Goal: Transaction & Acquisition: Book appointment/travel/reservation

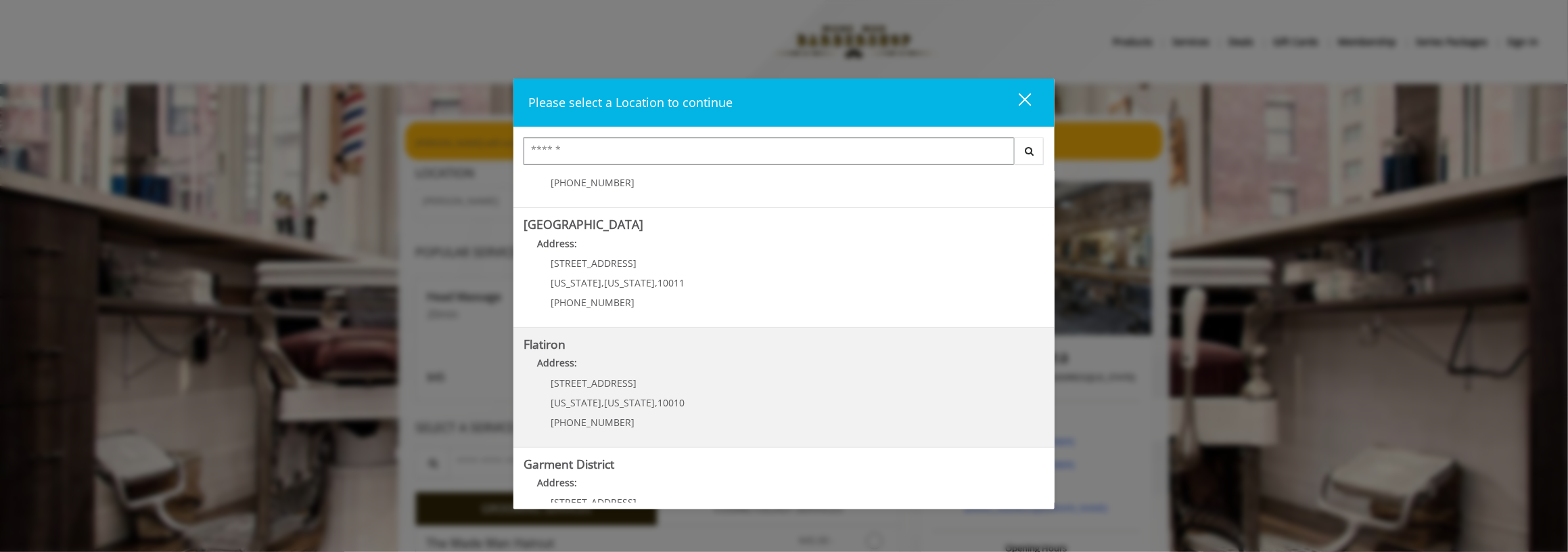
scroll to position [265, 0]
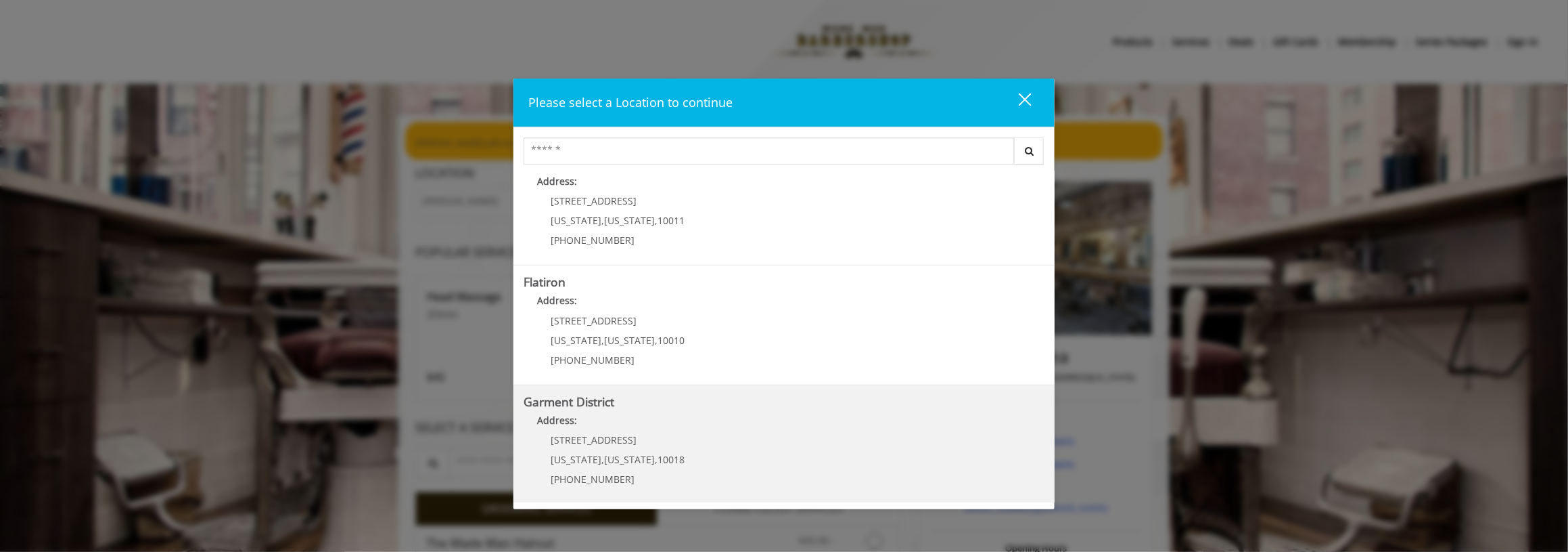
click at [784, 435] on District "Garment District Address: 1400 Broadway New York , New York , 10018 (212) 997-4…" at bounding box center [784, 445] width 521 height 99
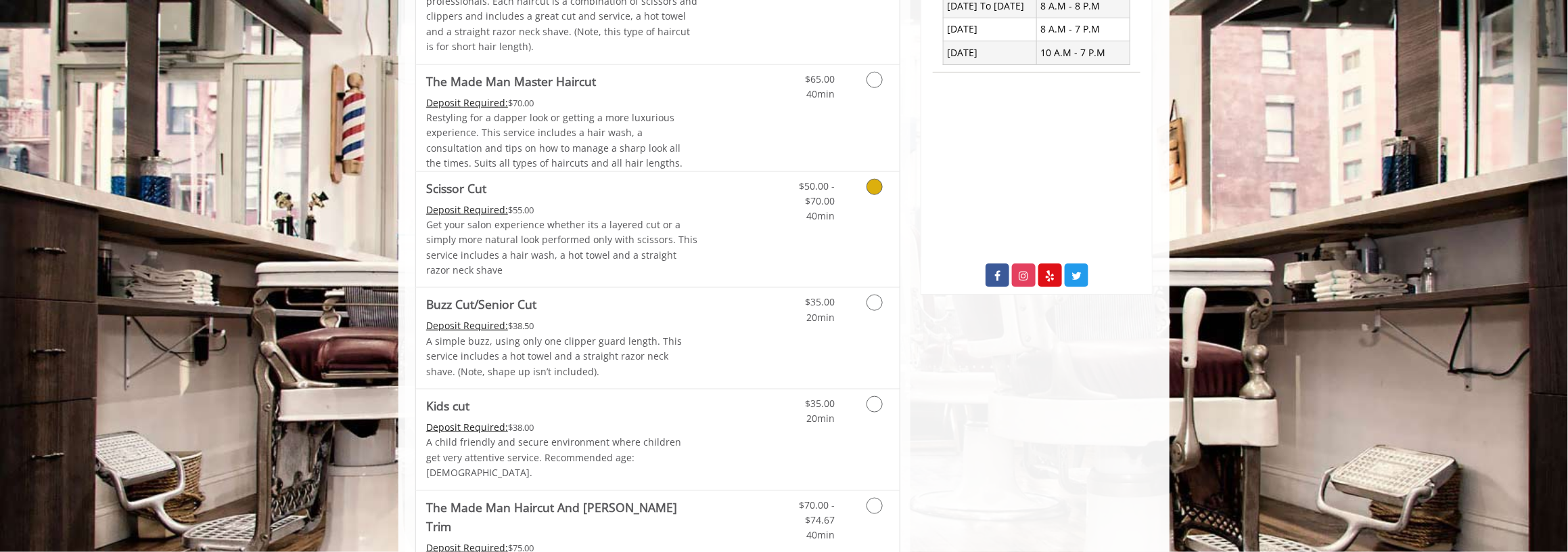
scroll to position [609, 0]
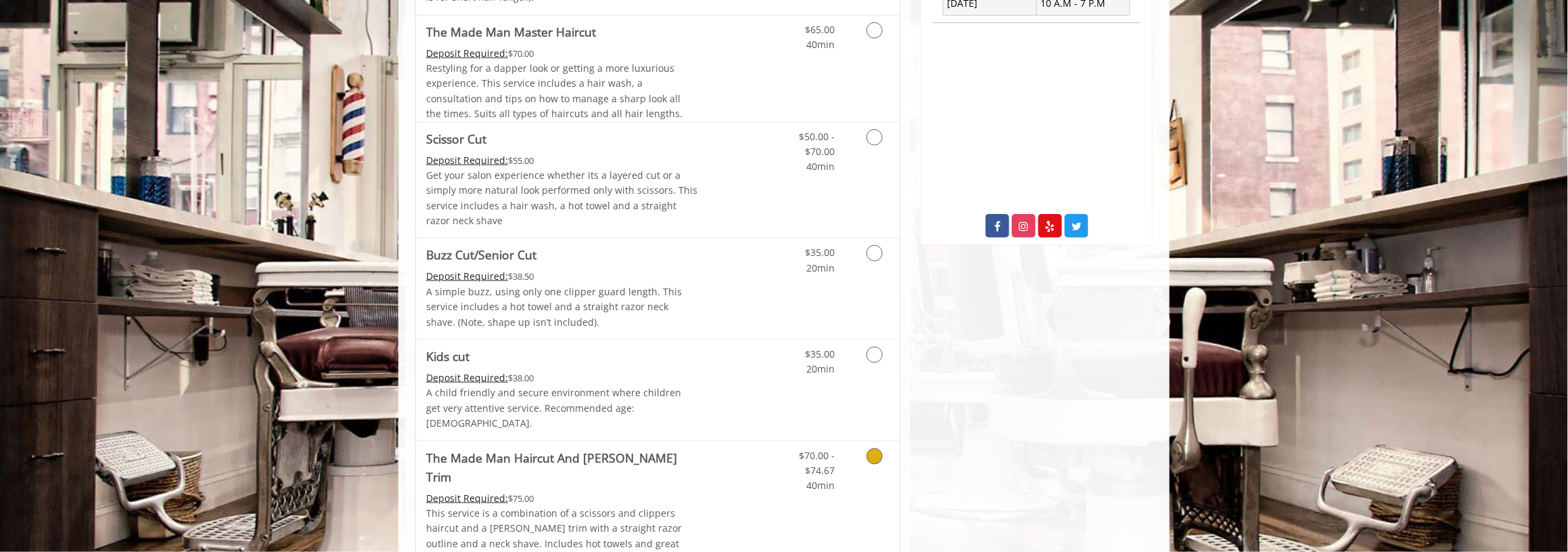
click at [871, 448] on icon "Grooming services" at bounding box center [874, 456] width 16 height 16
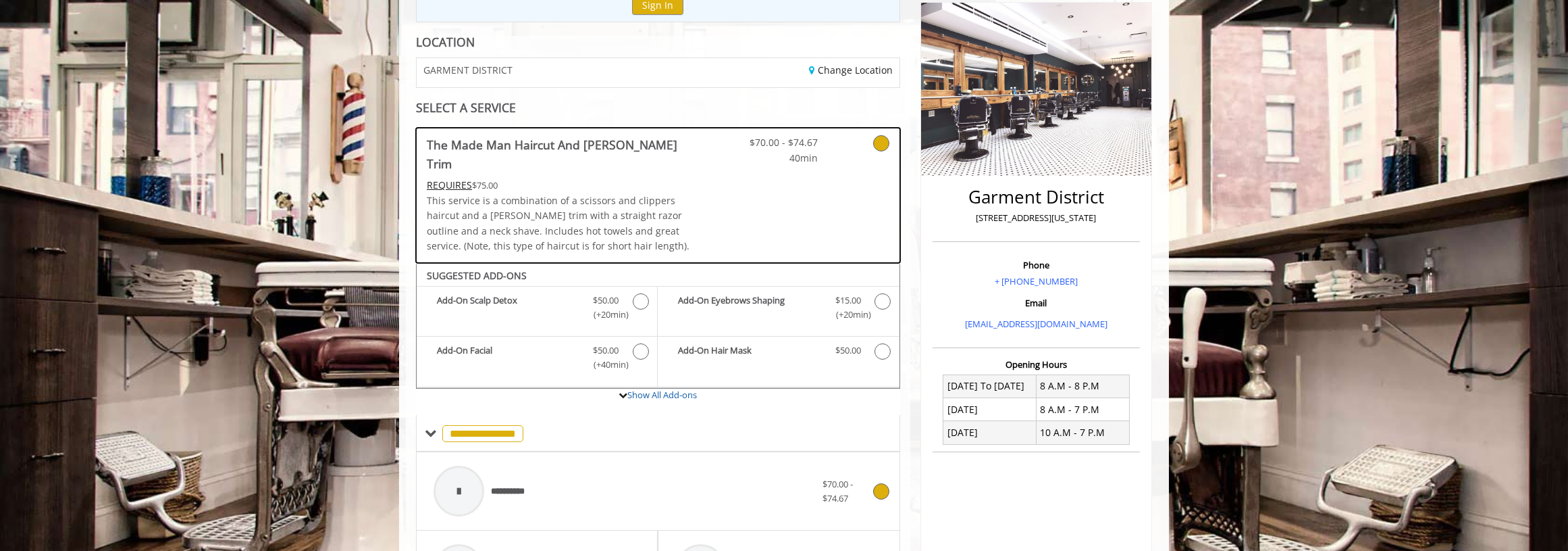
scroll to position [337, 0]
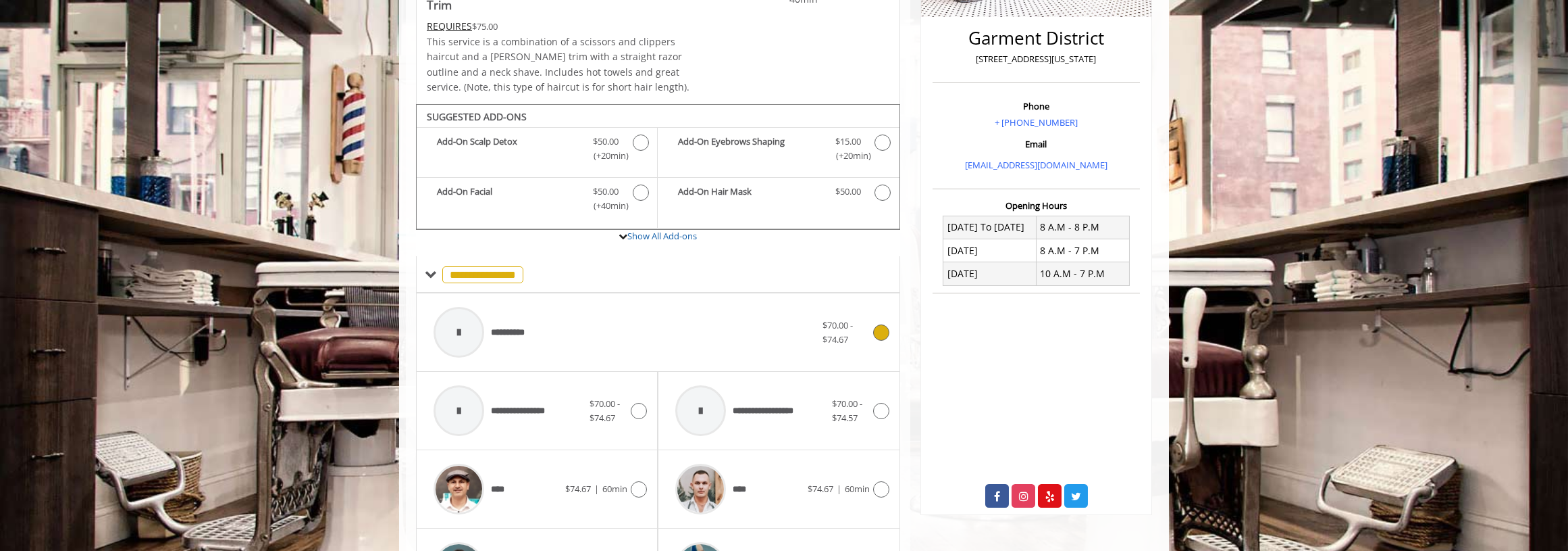
click at [886, 327] on div "**********" at bounding box center [658, 332] width 462 height 64
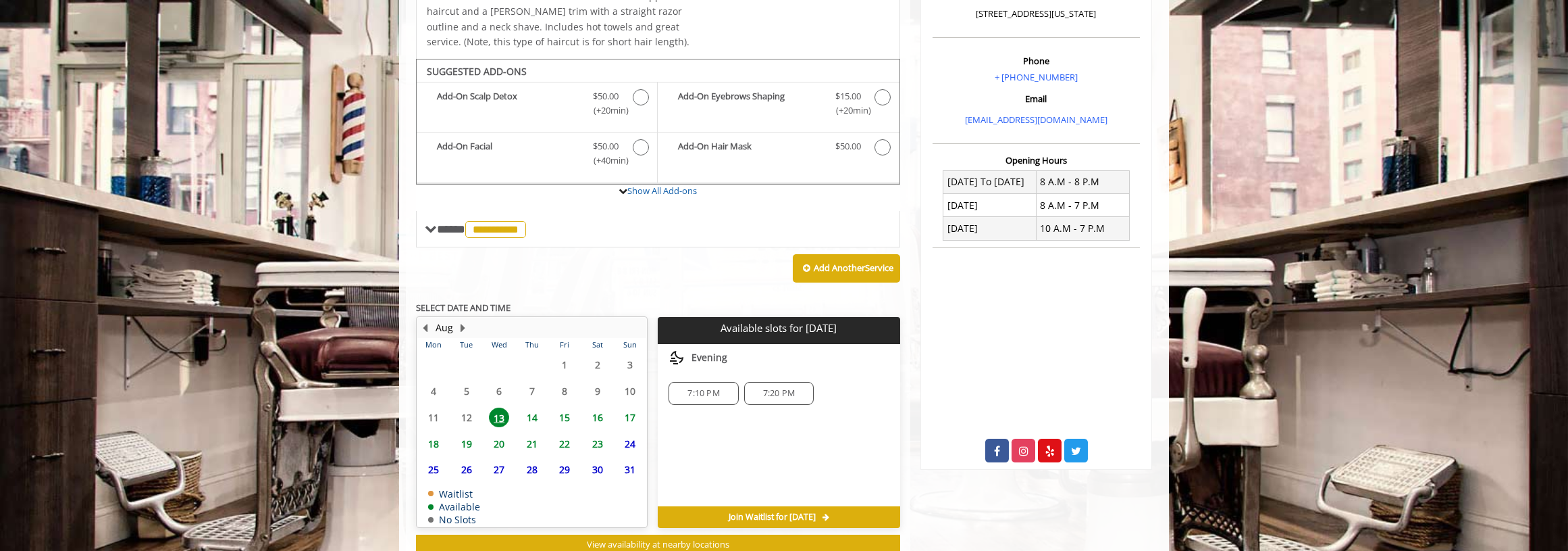
scroll to position [403, 0]
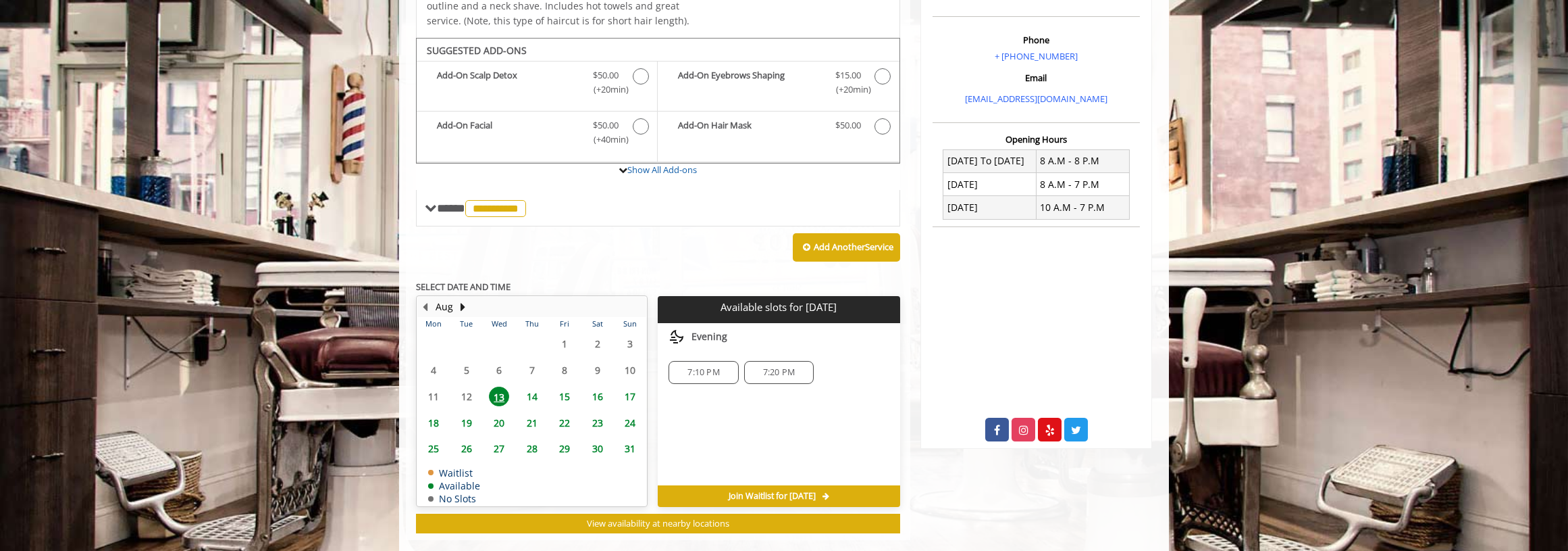
click at [700, 367] on span "7:10 PM" at bounding box center [703, 372] width 32 height 11
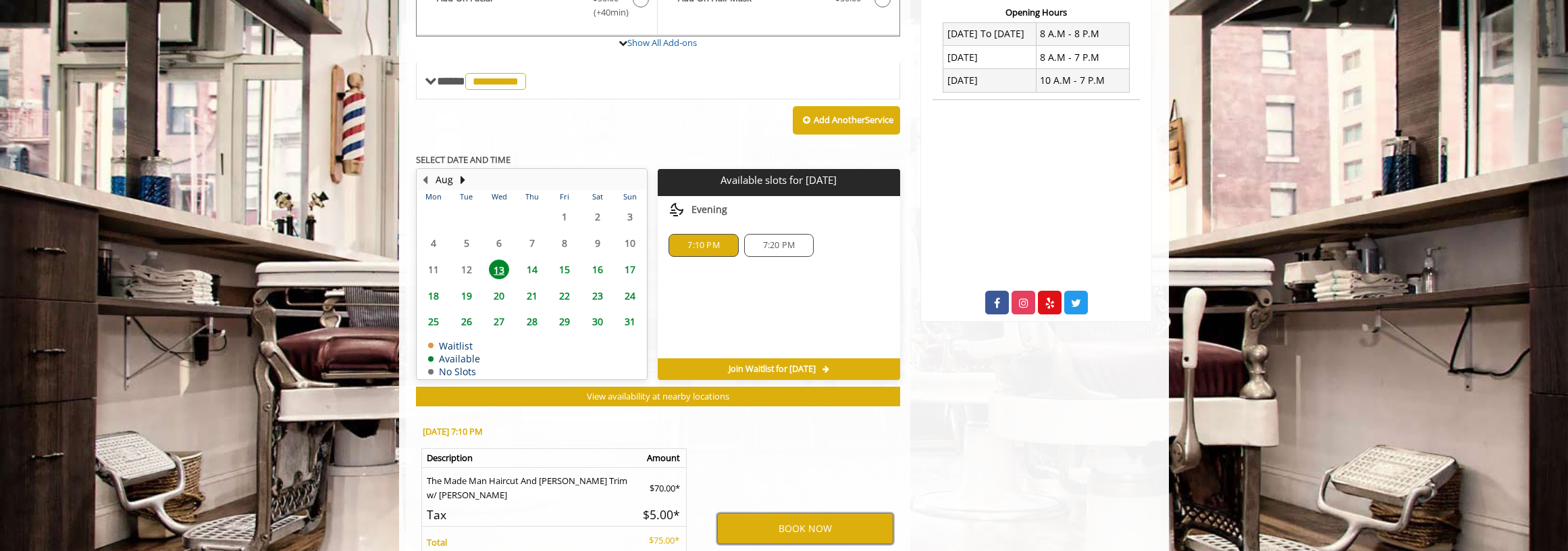
scroll to position [444, 0]
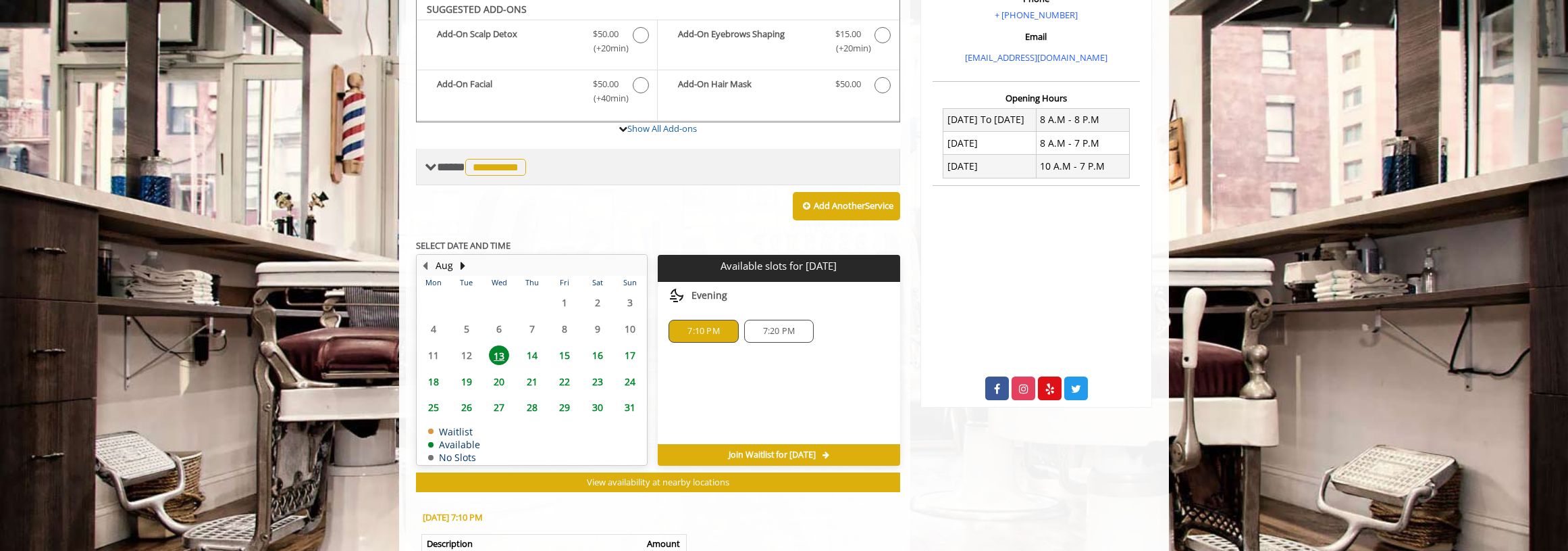
click at [526, 159] on span "**********" at bounding box center [496, 167] width 61 height 17
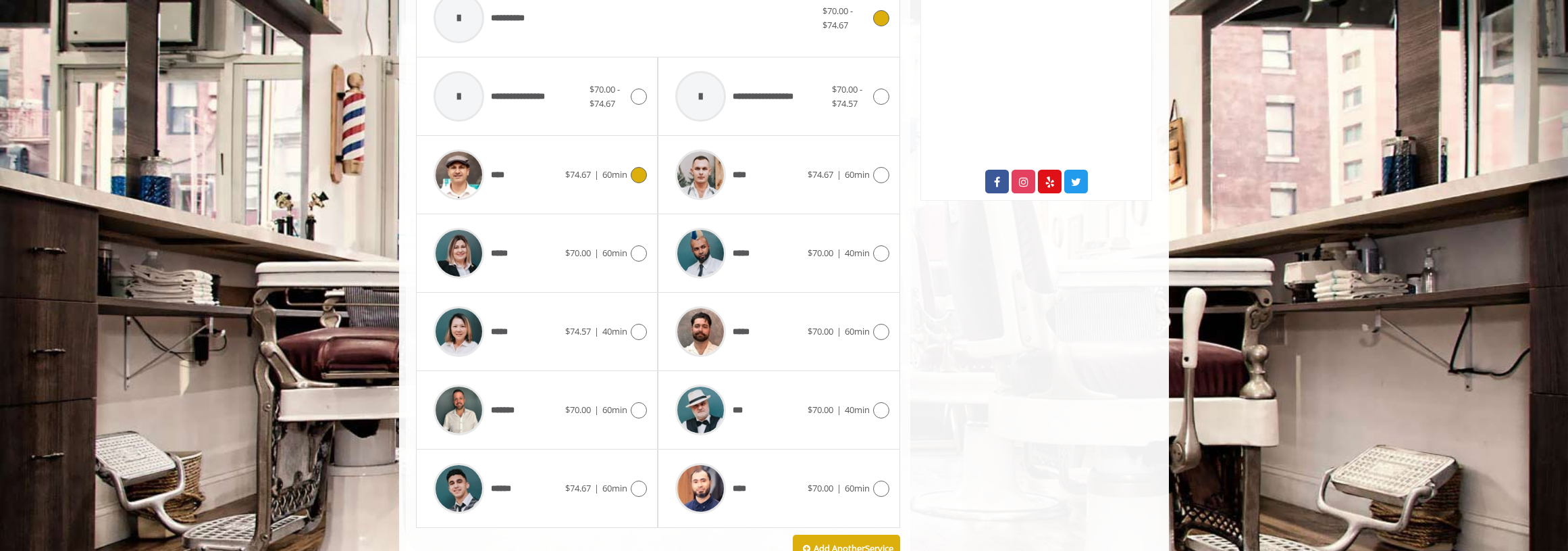
scroll to position [715, 0]
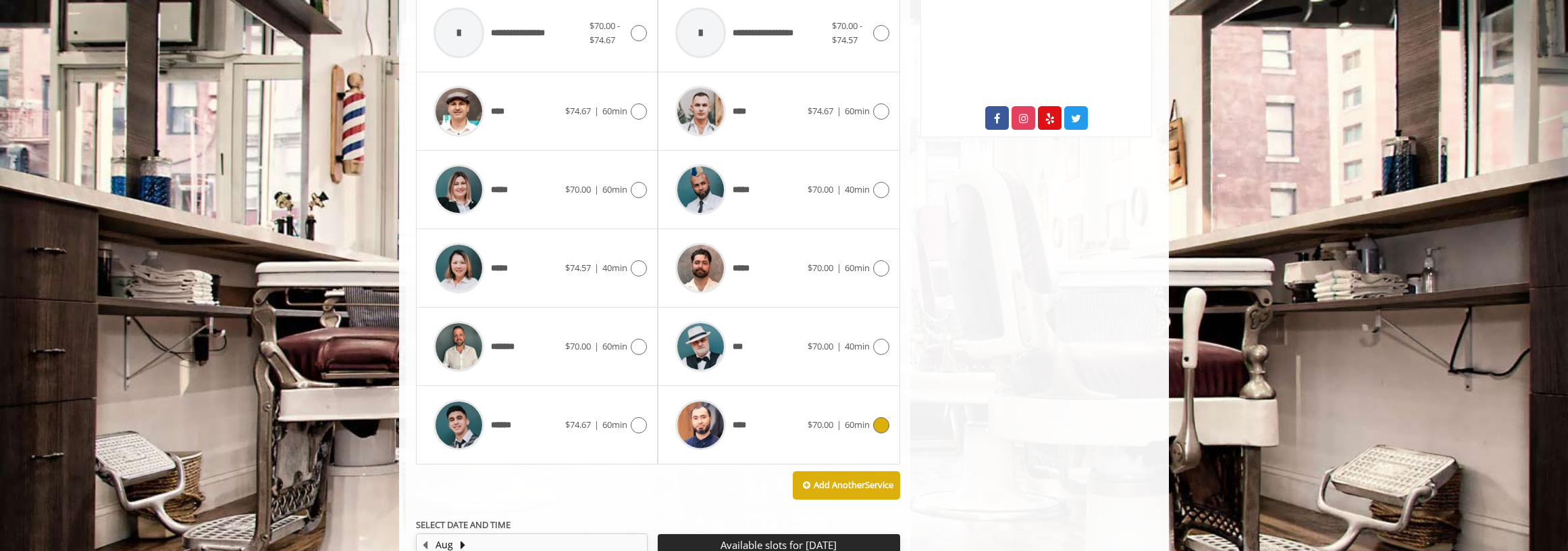
click at [878, 417] on icon at bounding box center [881, 425] width 16 height 16
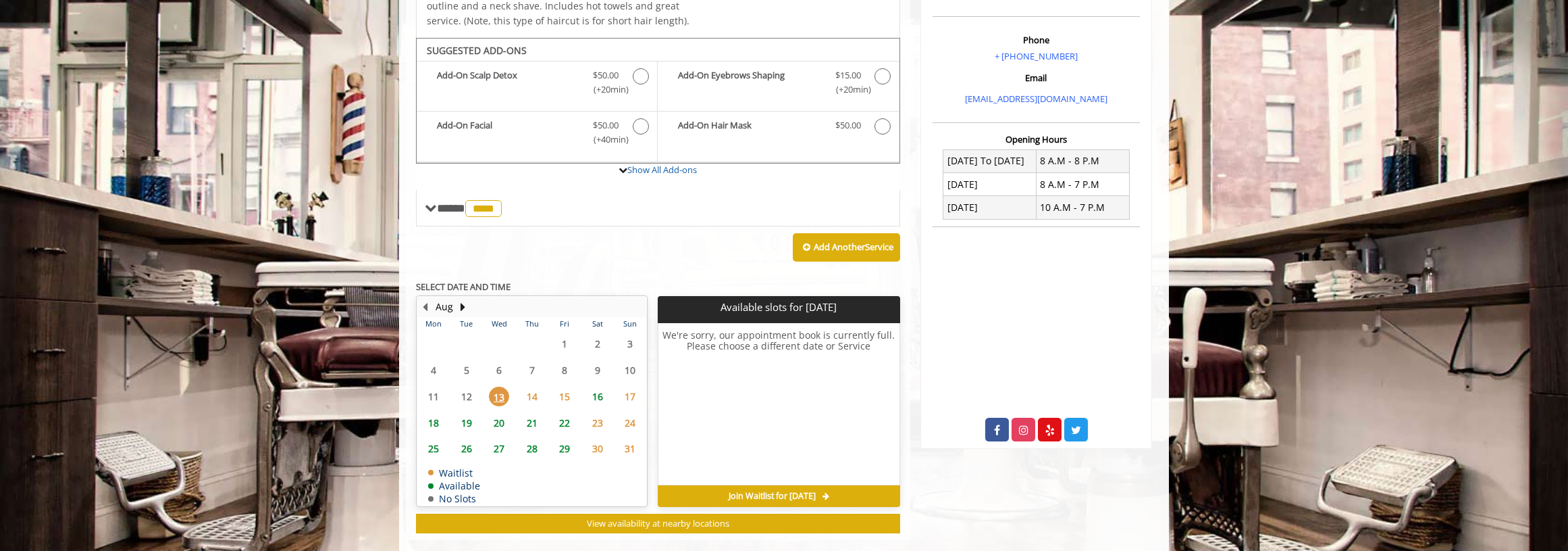
scroll to position [268, 0]
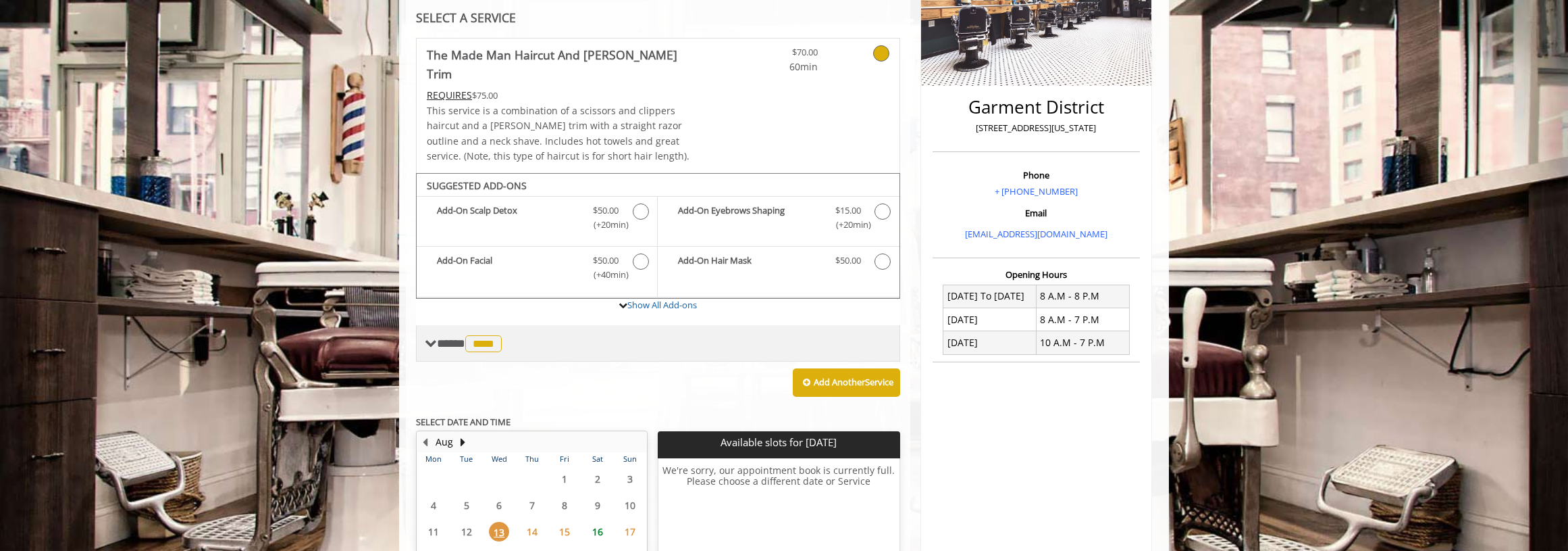
click at [480, 335] on span "****" at bounding box center [484, 343] width 37 height 17
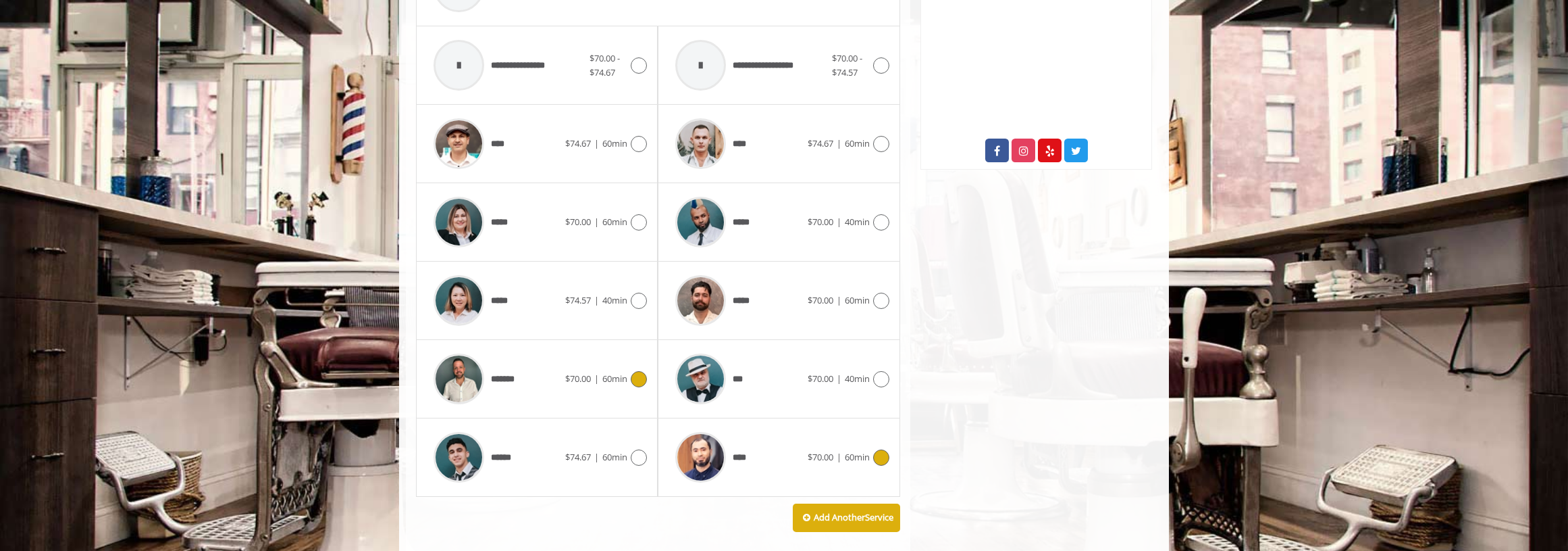
scroll to position [607, 0]
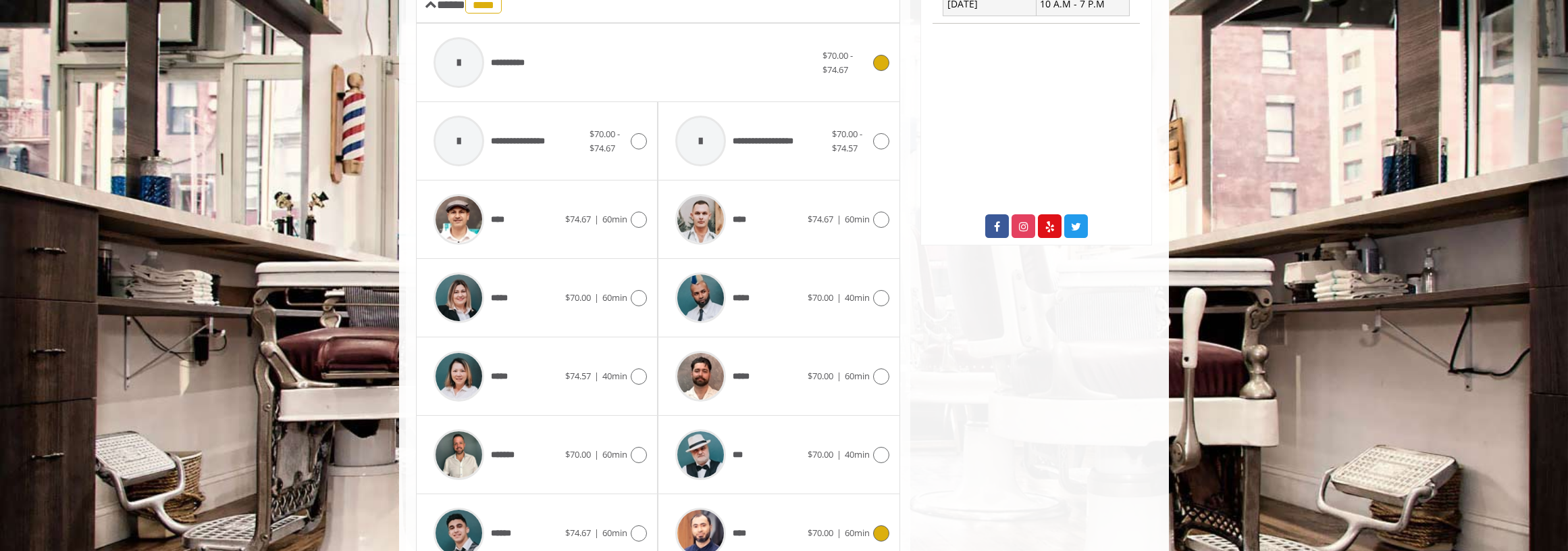
click at [885, 49] on div "$70.00 - $74.67" at bounding box center [856, 63] width 66 height 28
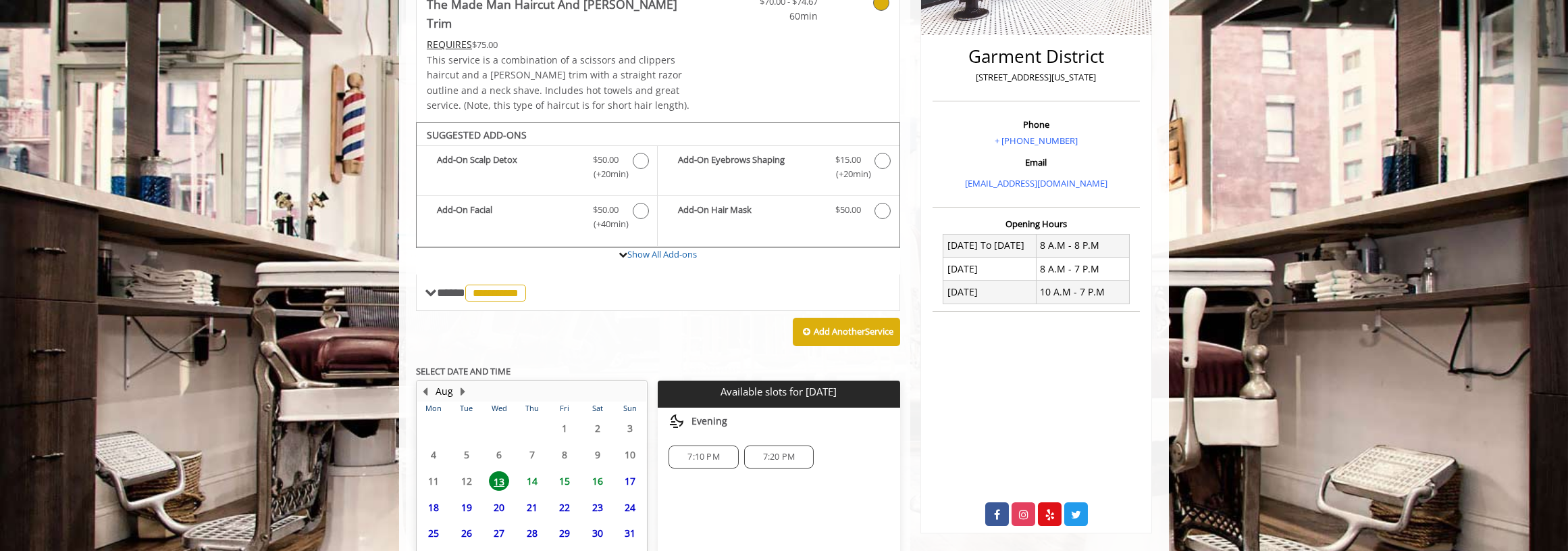
scroll to position [403, 0]
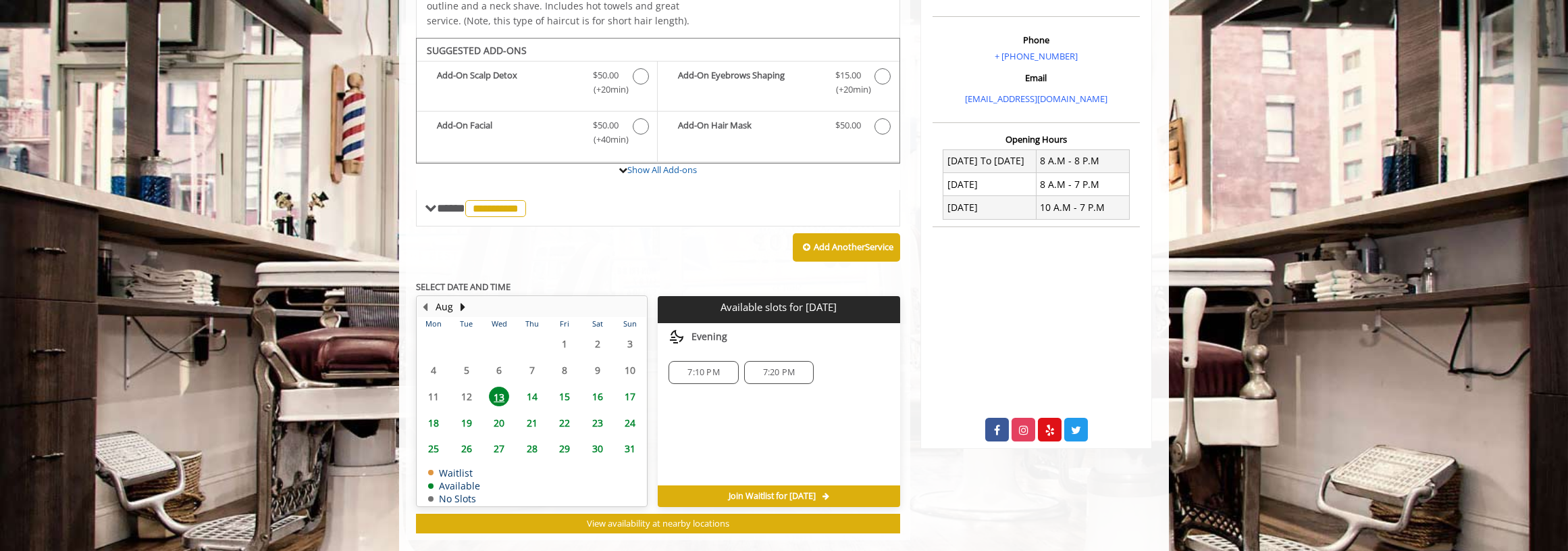
click at [714, 367] on span "7:10 PM" at bounding box center [703, 372] width 32 height 11
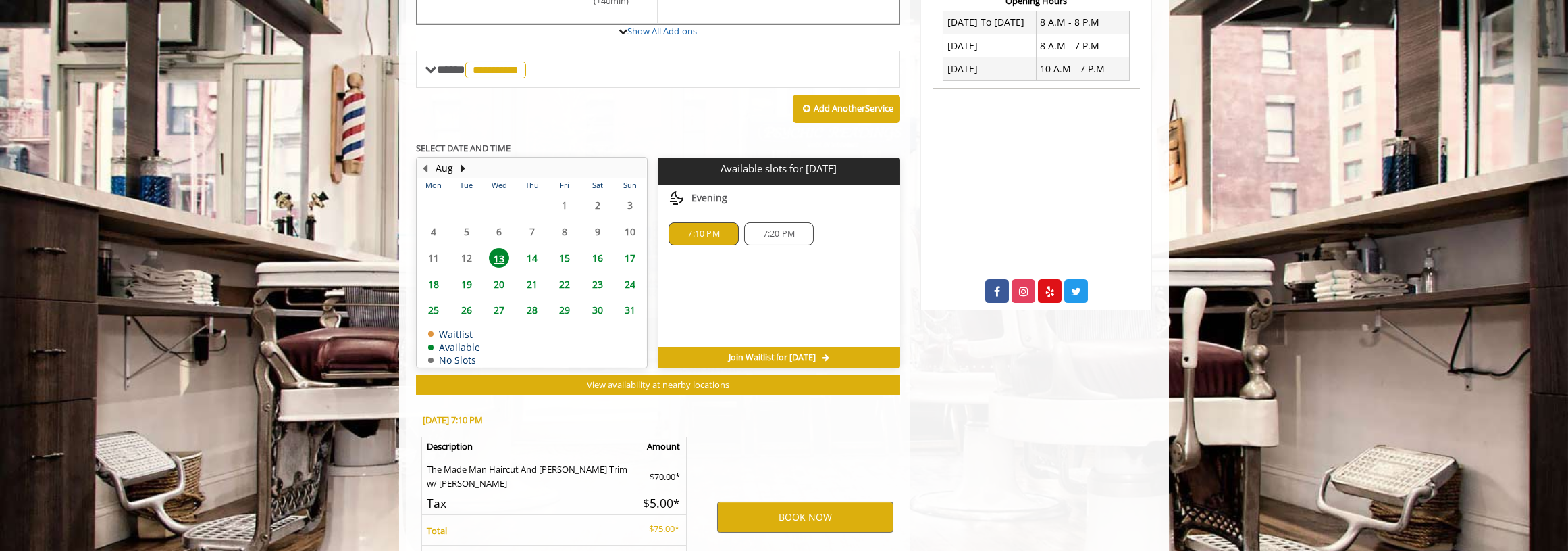
scroll to position [646, 0]
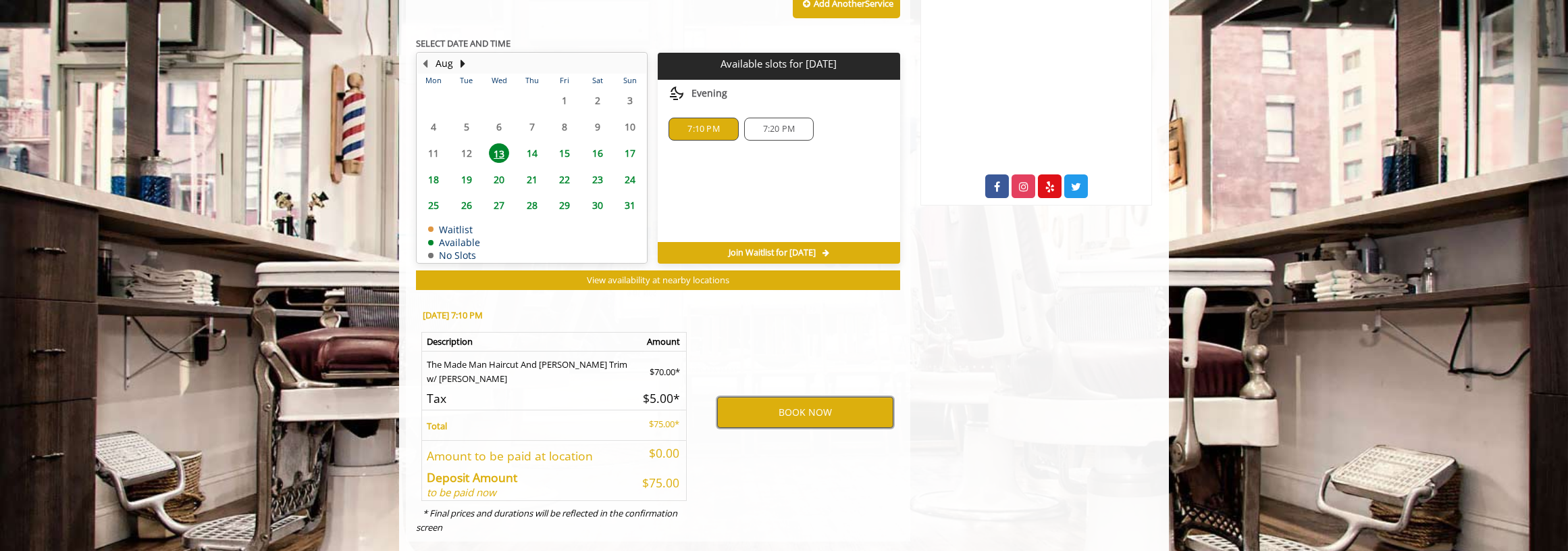
click at [780, 396] on button "BOOK NOW" at bounding box center [806, 412] width 176 height 31
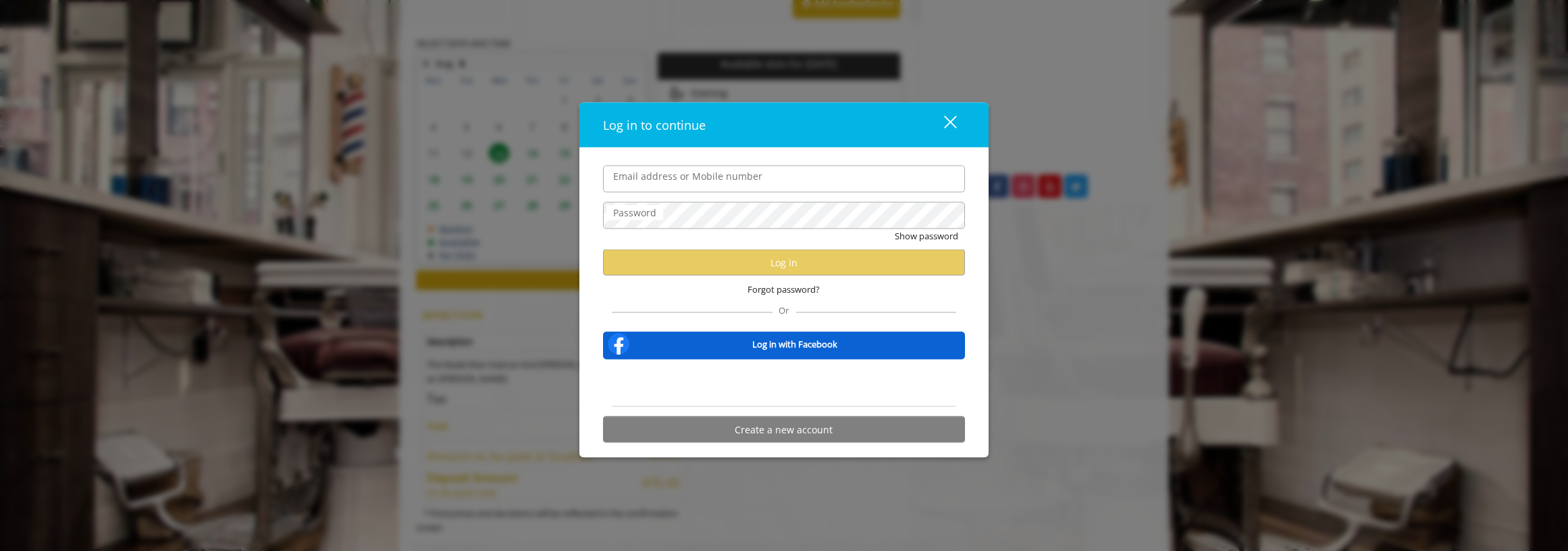
type input "**********"
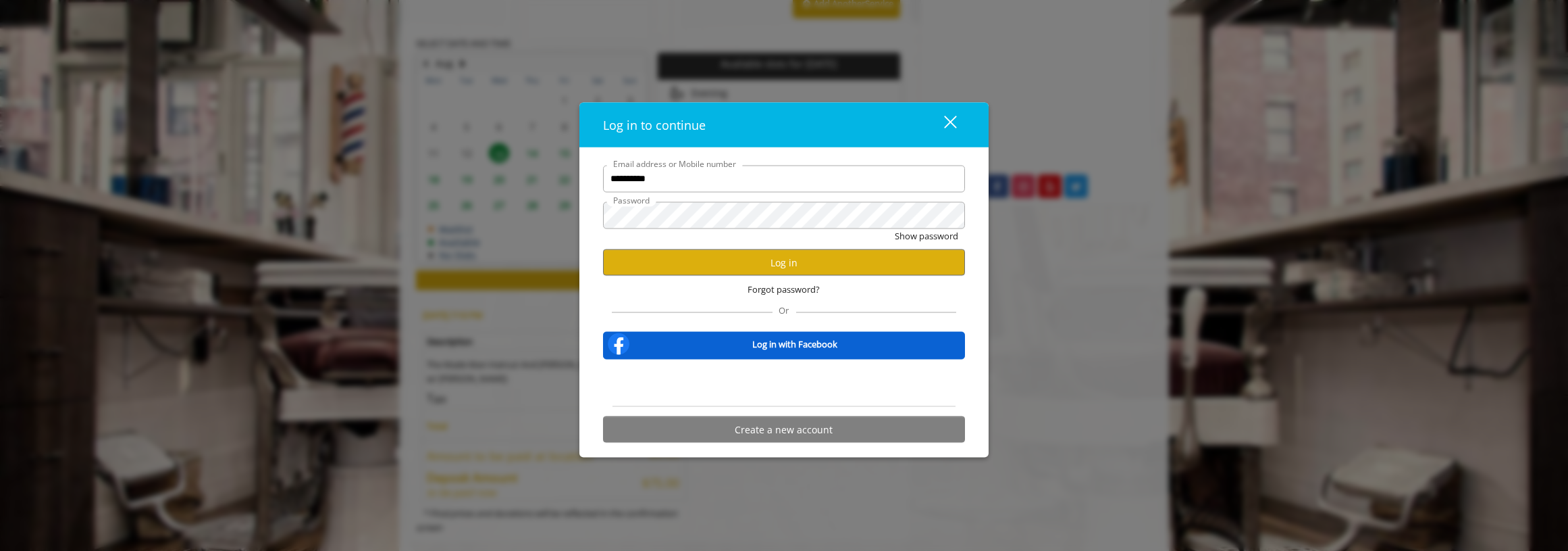
scroll to position [0, 0]
click at [759, 271] on button "Log in" at bounding box center [784, 262] width 362 height 26
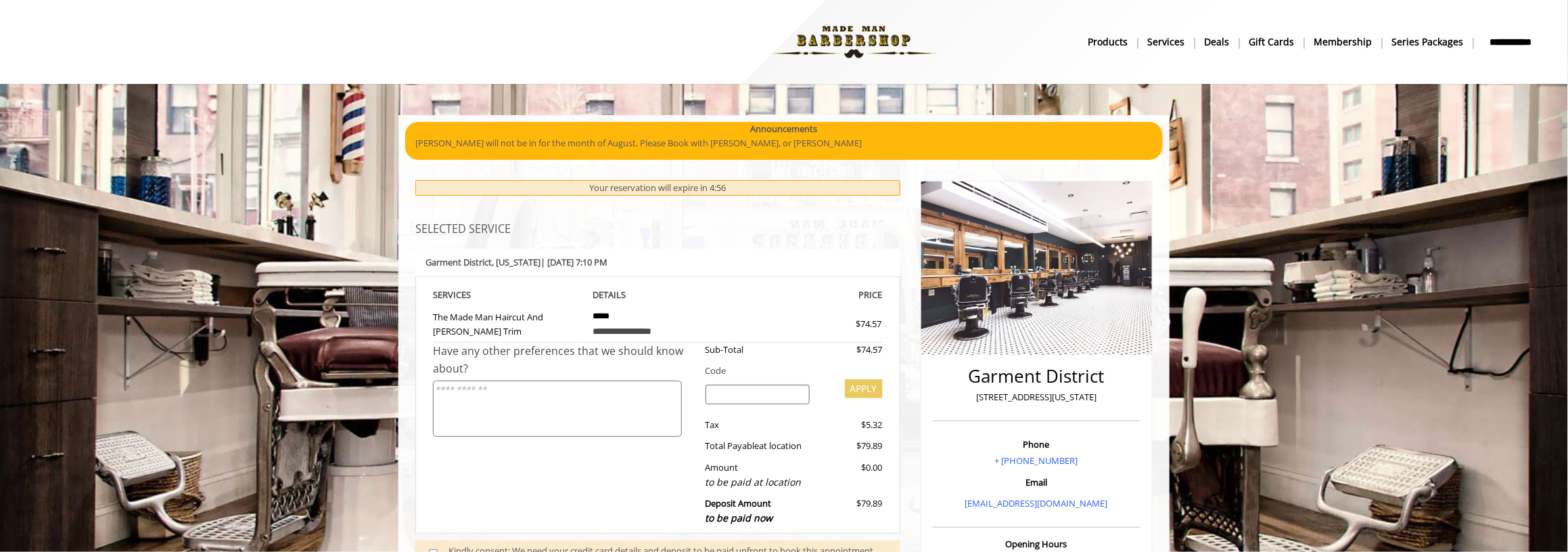
scroll to position [202, 0]
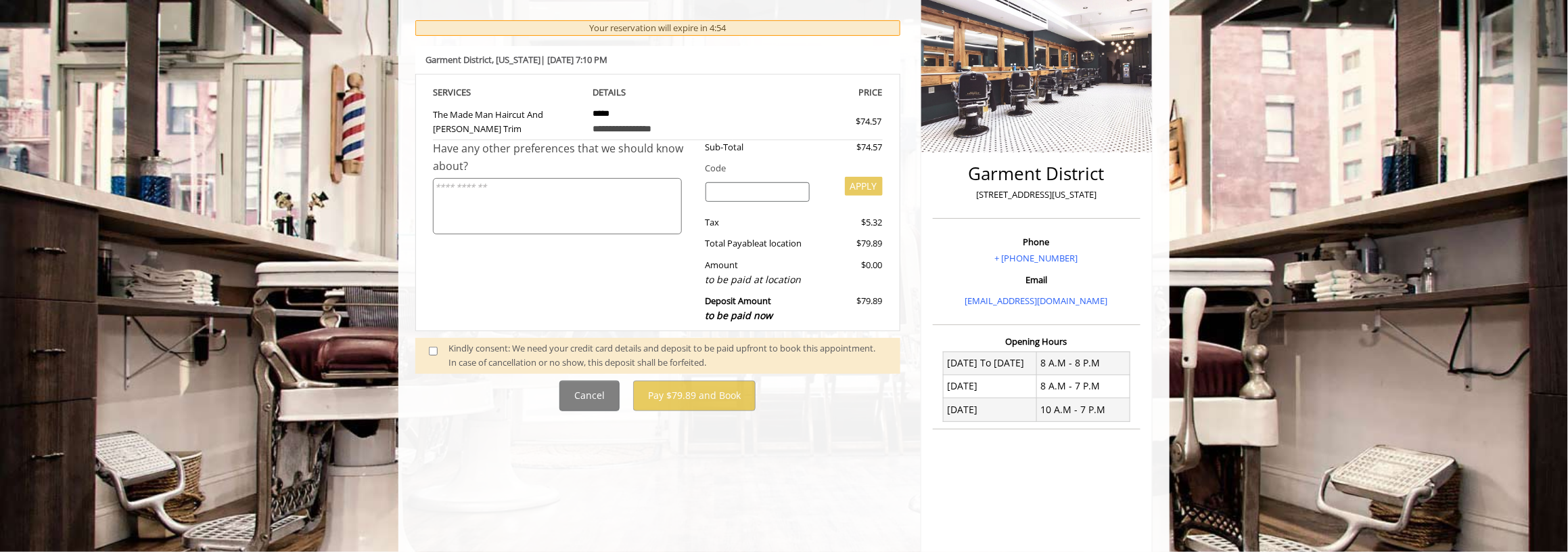
click at [427, 350] on span at bounding box center [439, 355] width 40 height 28
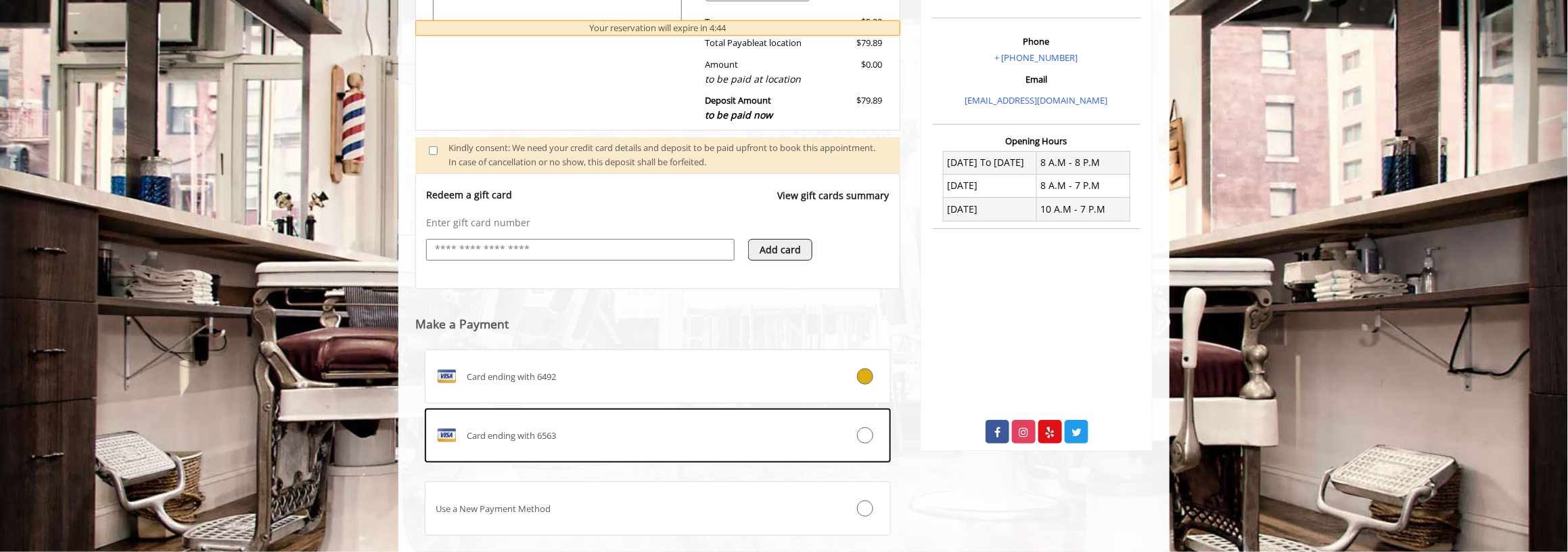
scroll to position [483, 0]
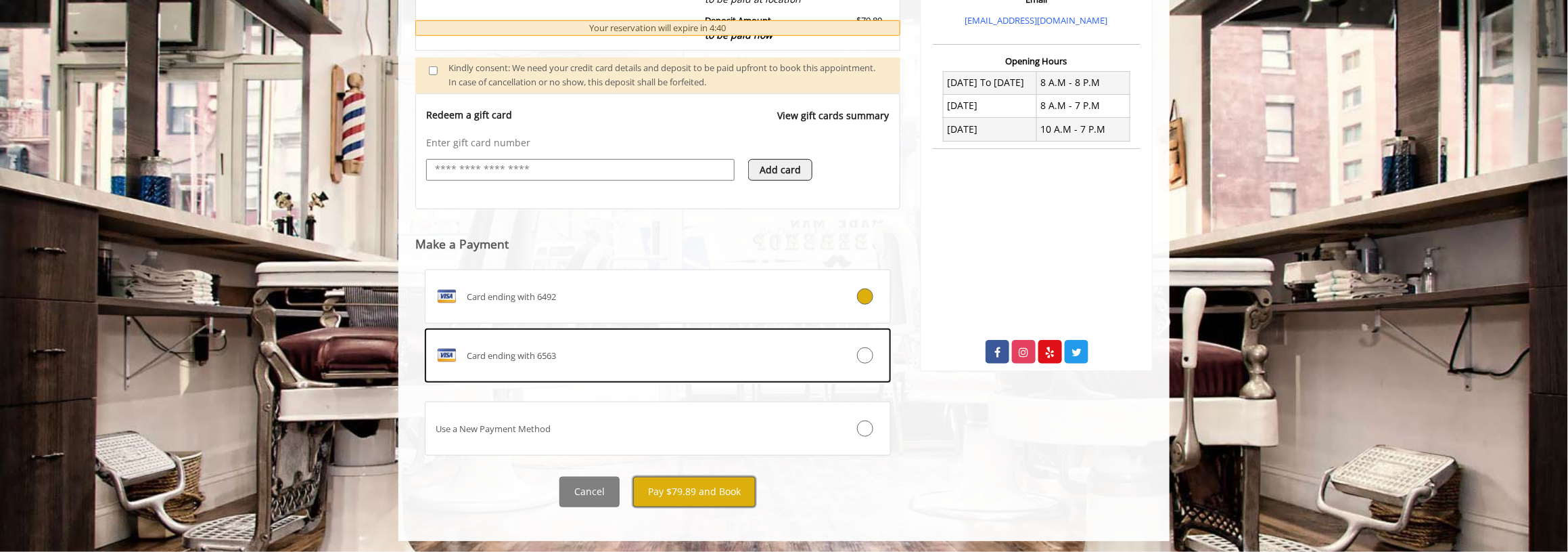
click at [735, 490] on button "Pay $79.89 and Book" at bounding box center [694, 491] width 122 height 30
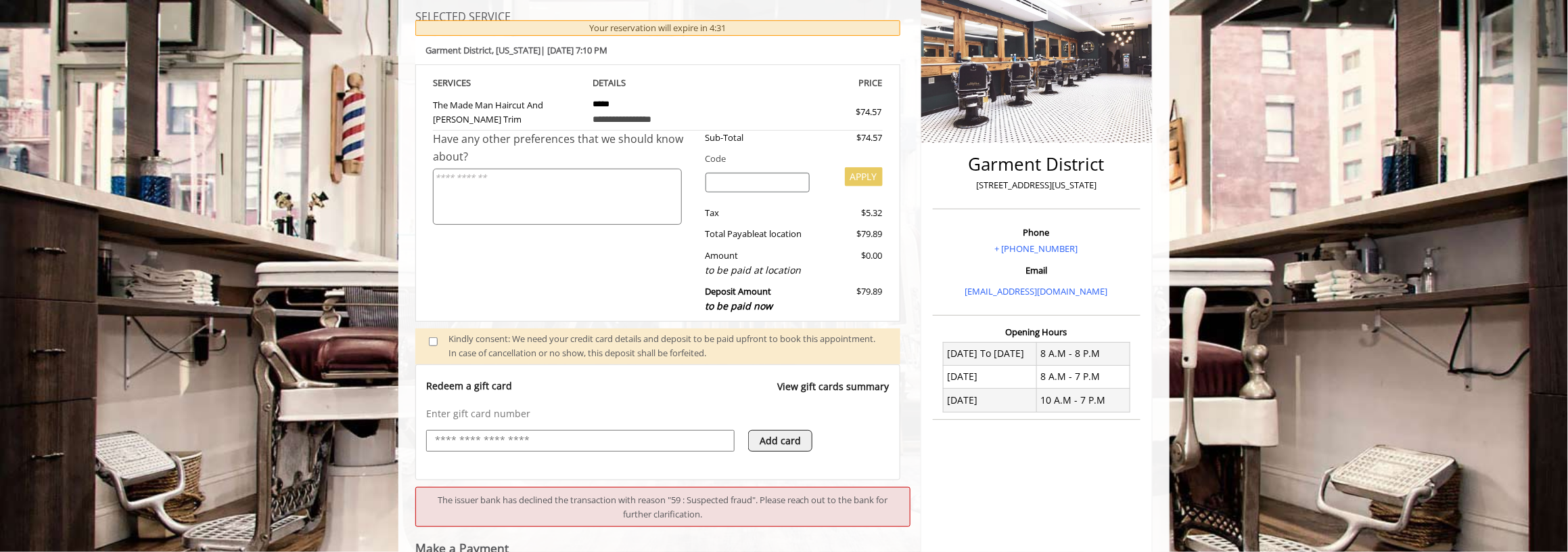
scroll to position [386, 0]
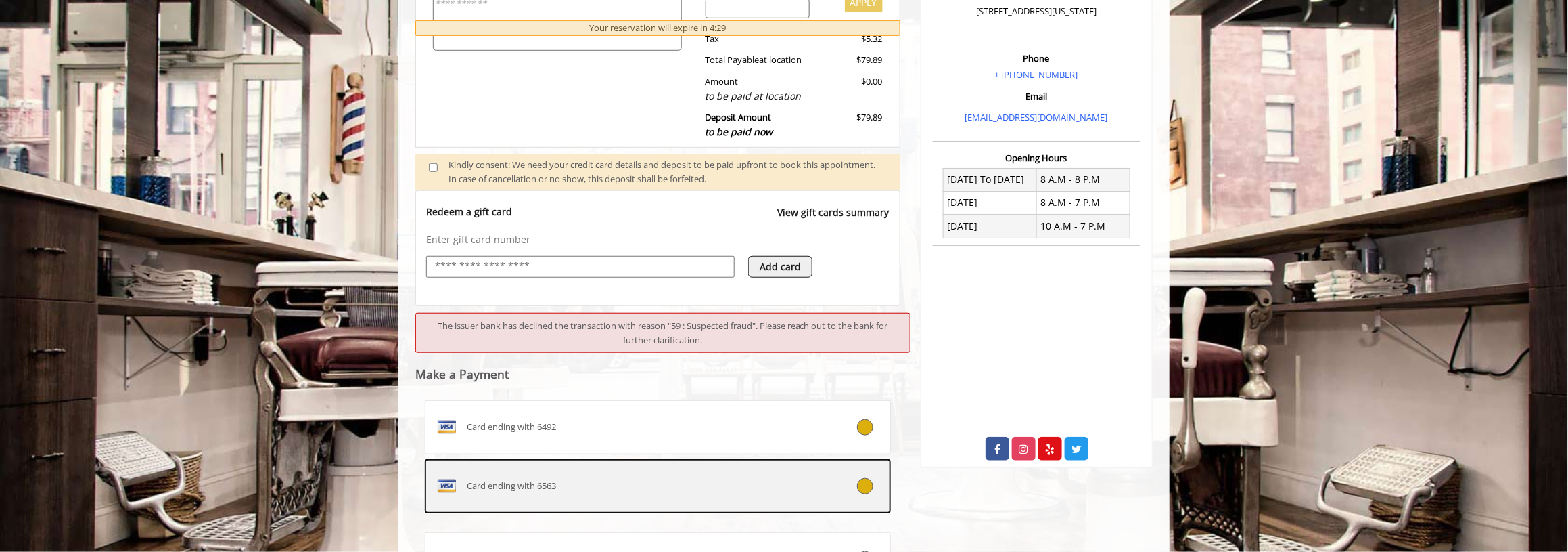
click at [871, 485] on icon at bounding box center [865, 485] width 16 height 16
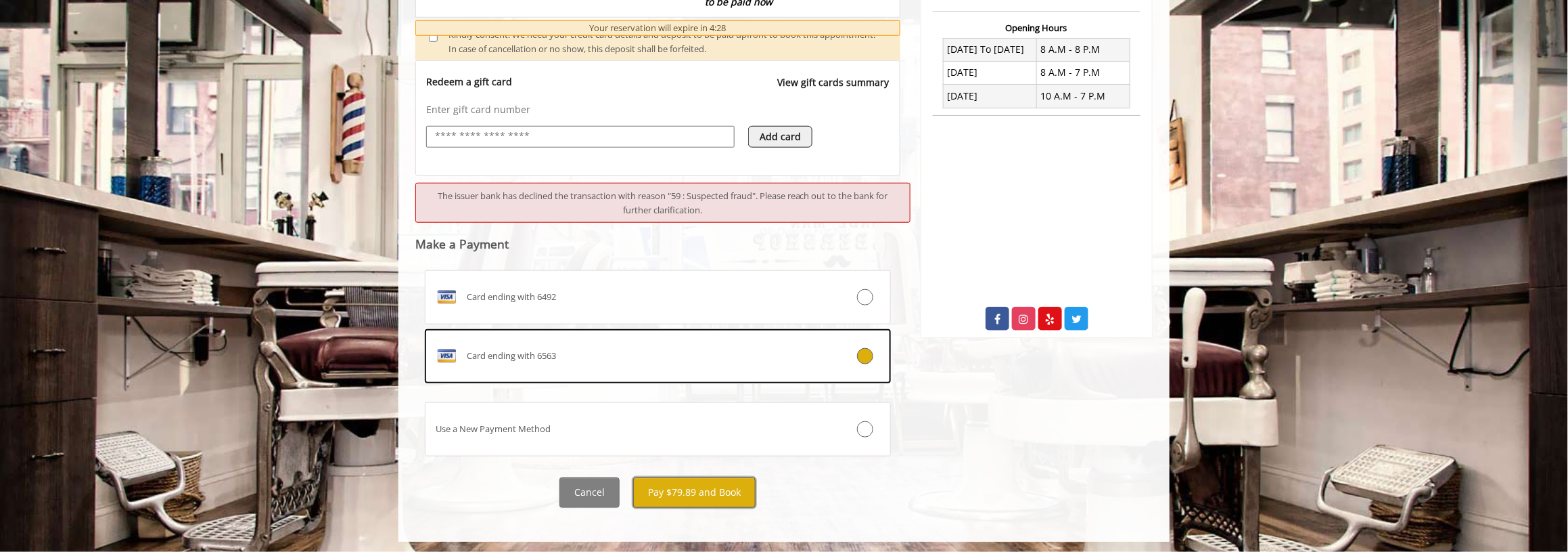
click at [729, 496] on button "Pay $79.89 and Book" at bounding box center [694, 492] width 122 height 30
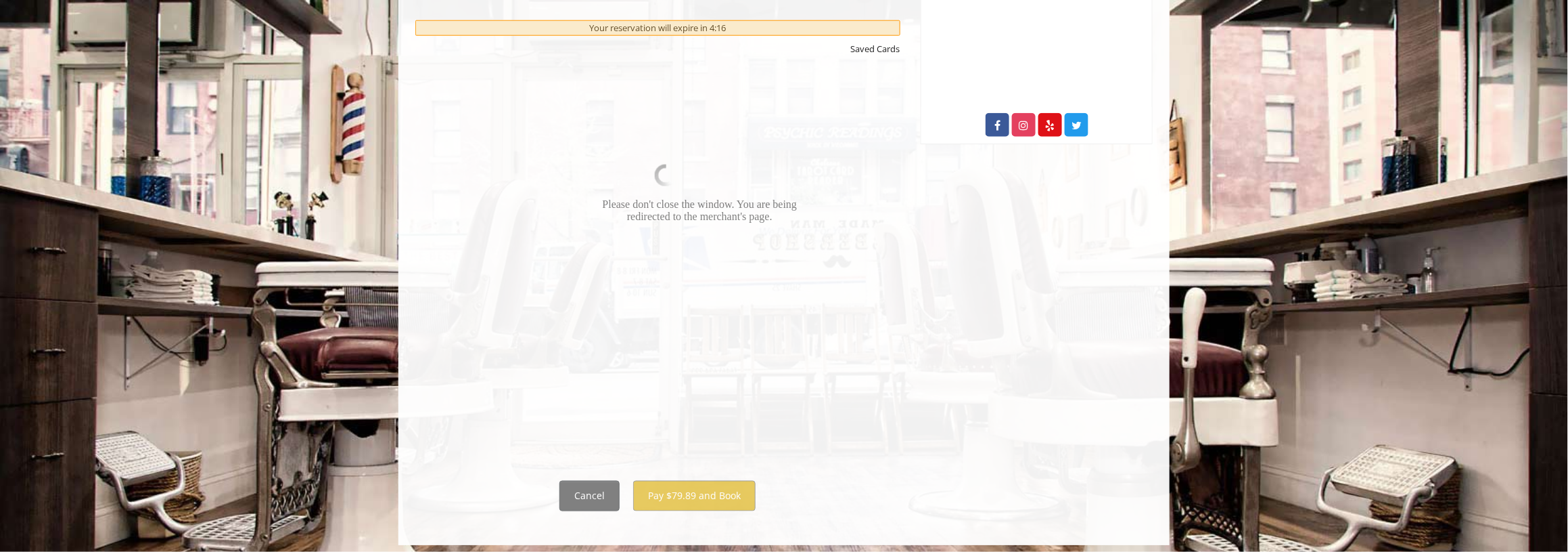
scroll to position [713, 0]
